Goal: Task Accomplishment & Management: Manage account settings

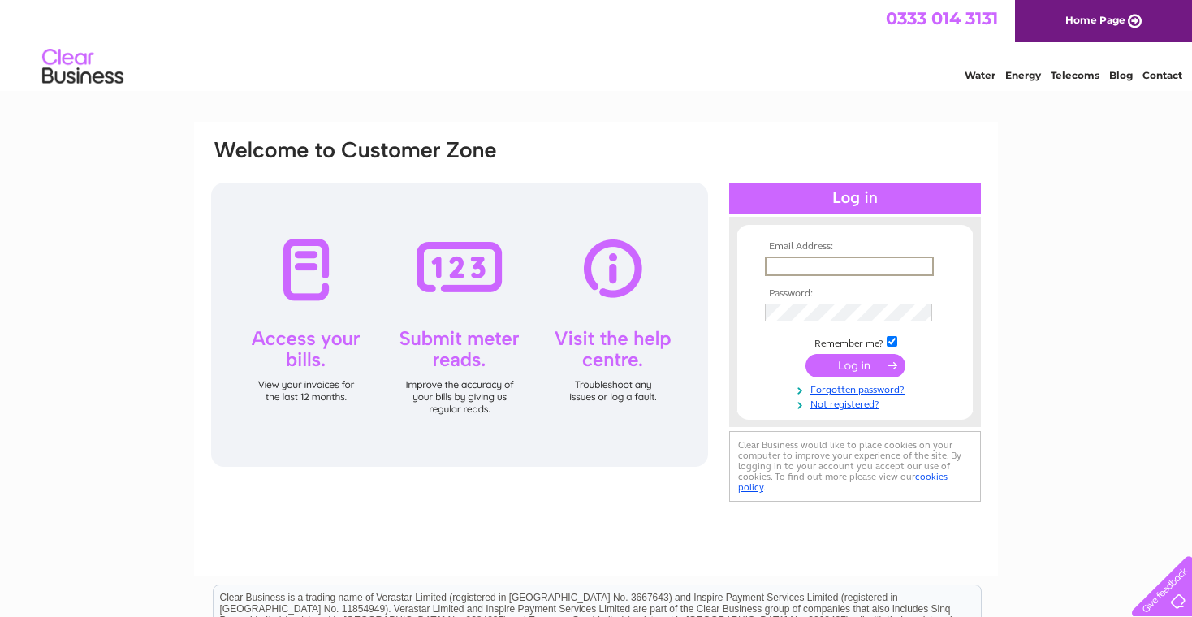
click at [895, 269] on input "text" at bounding box center [849, 266] width 169 height 19
type input "[EMAIL_ADDRESS][DOMAIN_NAME]"
click at [805, 353] on input "submit" at bounding box center [855, 364] width 100 height 23
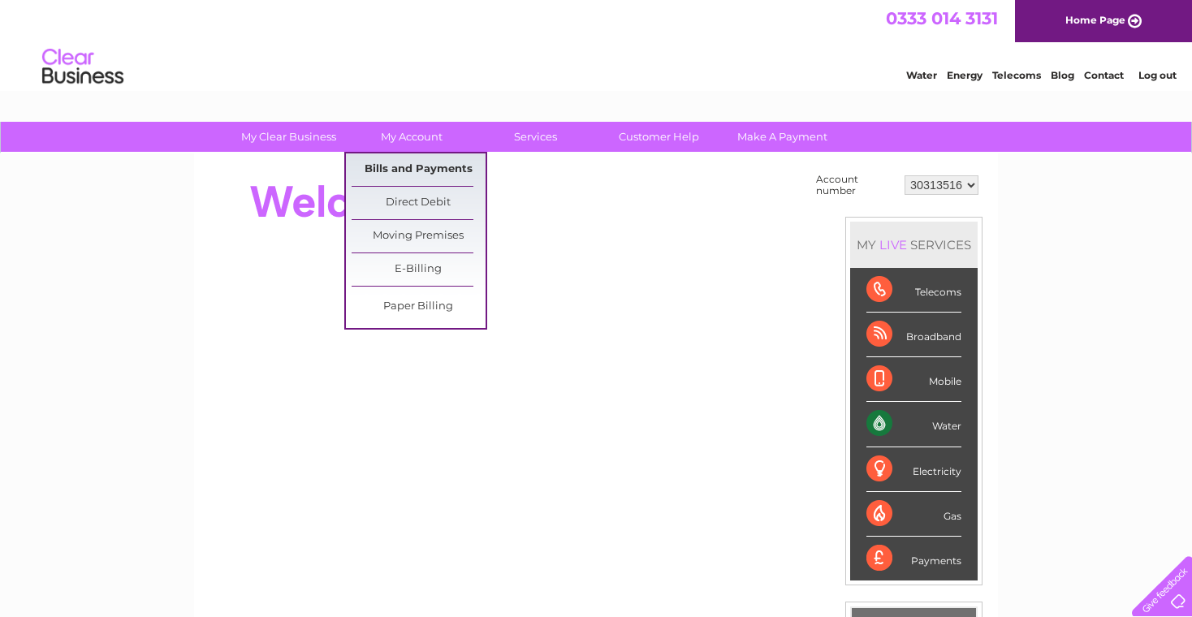
click at [439, 166] on link "Bills and Payments" at bounding box center [418, 169] width 134 height 32
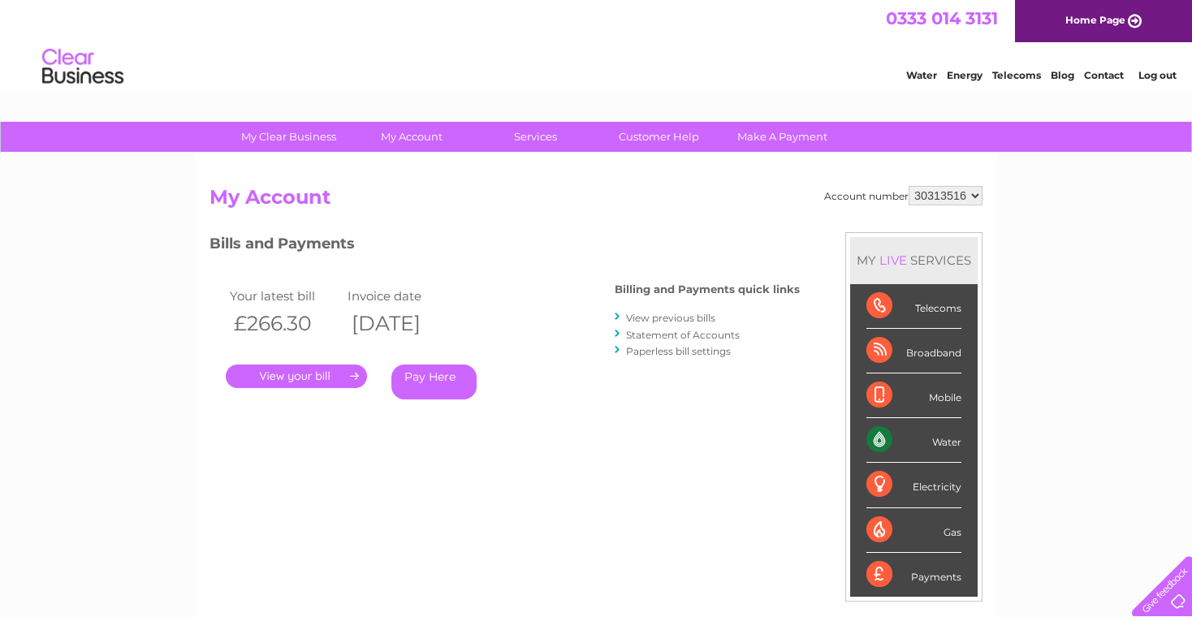
click at [317, 378] on link "." at bounding box center [296, 376] width 141 height 24
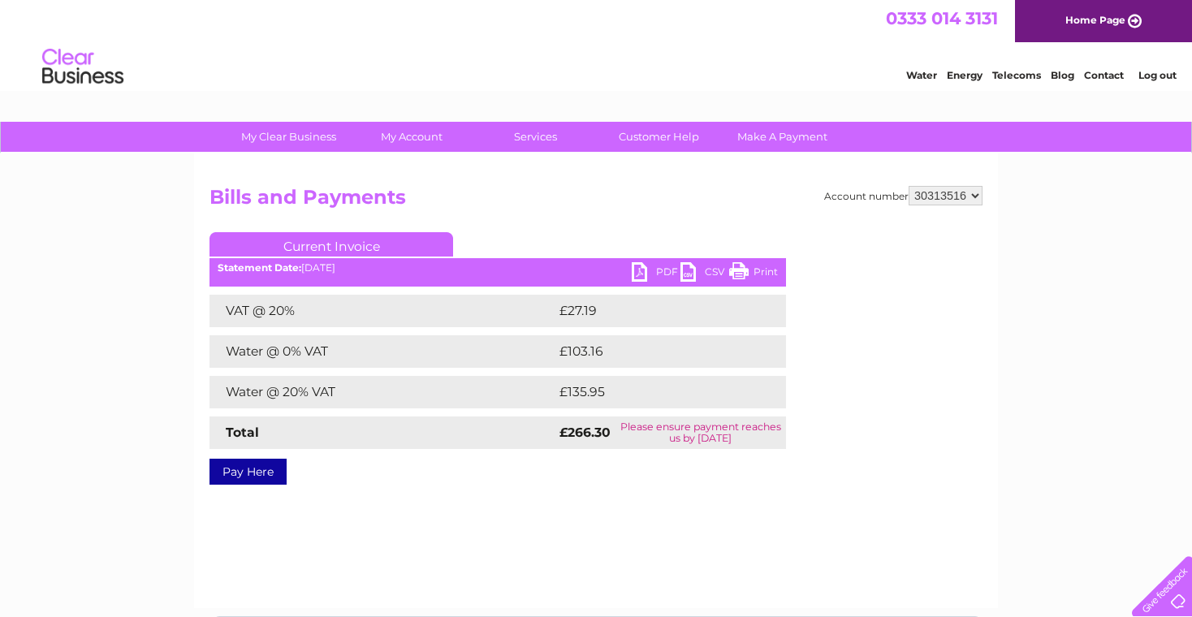
click at [663, 276] on link "PDF" at bounding box center [656, 274] width 49 height 24
